Goal: Use online tool/utility: Utilize a website feature to perform a specific function

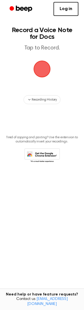
click at [45, 71] on span "button" at bounding box center [41, 68] width 31 height 31
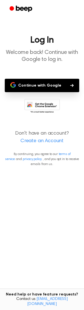
click at [54, 83] on button "Continue with Google" at bounding box center [42, 85] width 74 height 13
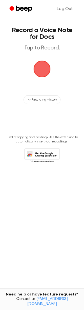
click at [44, 69] on span "button" at bounding box center [41, 68] width 25 height 25
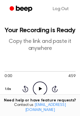
click at [35, 90] on icon "Play Audio" at bounding box center [40, 88] width 14 height 14
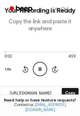
scroll to position [56, 0]
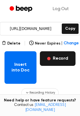
click at [66, 62] on button "Record" at bounding box center [57, 58] width 35 height 15
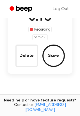
scroll to position [47, 0]
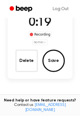
click at [44, 43] on html "Log Out Record a Beep Recording in progress. 0:19 Recording no mic Delete Save …" at bounding box center [40, 62] width 80 height 218
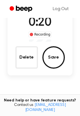
click at [44, 43] on div "0:20 Recording Delete Save" at bounding box center [40, 41] width 65 height 54
click at [47, 34] on div "Recording" at bounding box center [39, 35] width 23 height 6
click at [60, 6] on link "Log Out" at bounding box center [60, 8] width 27 height 13
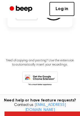
scroll to position [99, 0]
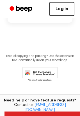
click at [67, 6] on link "Log in" at bounding box center [61, 9] width 25 height 14
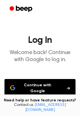
click at [48, 85] on button "Continue with Google" at bounding box center [39, 88] width 71 height 18
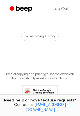
scroll to position [54, 0]
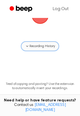
click at [37, 45] on span "Recording History" at bounding box center [41, 46] width 25 height 5
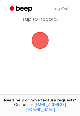
scroll to position [26, 0]
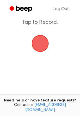
click at [42, 49] on span "button" at bounding box center [39, 43] width 21 height 21
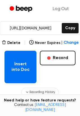
scroll to position [84, 0]
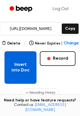
click at [27, 69] on button "Insert into Doc" at bounding box center [20, 67] width 32 height 32
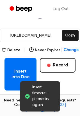
scroll to position [74, 0]
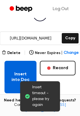
click at [28, 73] on button "Insert into Doc" at bounding box center [20, 77] width 32 height 32
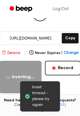
click at [14, 51] on button "Delete" at bounding box center [11, 53] width 19 height 6
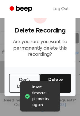
click at [52, 82] on div "Insert timeout - please try again" at bounding box center [40, 96] width 40 height 30
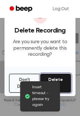
click at [63, 80] on button "Delete" at bounding box center [55, 82] width 31 height 19
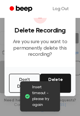
click at [56, 82] on div "Insert timeout - please try again" at bounding box center [40, 96] width 40 height 30
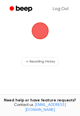
scroll to position [26, 0]
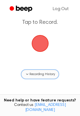
click at [45, 72] on span "Recording History" at bounding box center [41, 73] width 25 height 5
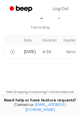
scroll to position [109, 0]
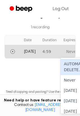
drag, startPoint x: 65, startPoint y: 54, endPoint x: 39, endPoint y: 53, distance: 26.2
click at [39, 53] on td "4:59" at bounding box center [49, 51] width 21 height 13
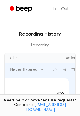
scroll to position [81, 0]
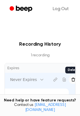
click at [71, 79] on icon "Delete recording" at bounding box center [73, 79] width 4 height 4
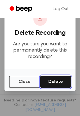
click at [69, 85] on button "Delete" at bounding box center [55, 81] width 31 height 12
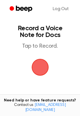
scroll to position [0, 0]
